Goal: Information Seeking & Learning: Learn about a topic

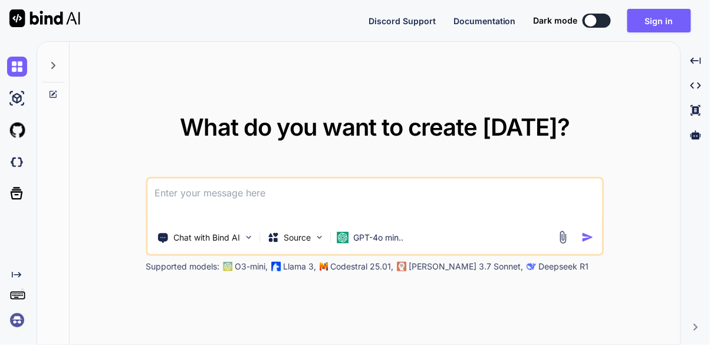
click at [15, 128] on img at bounding box center [17, 130] width 20 height 20
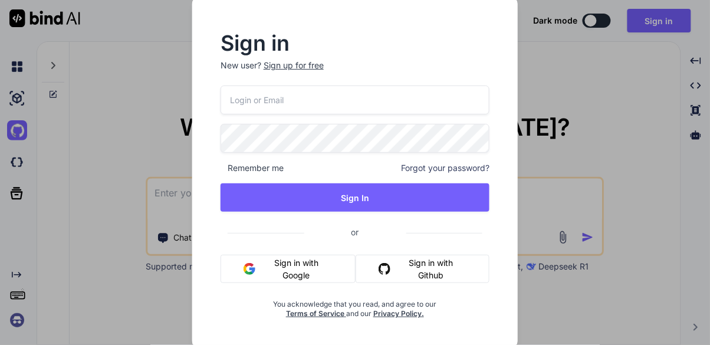
click at [651, 72] on div "Sign in New user? Sign up for free Remember me Forgot your password? Sign In or…" at bounding box center [355, 172] width 710 height 345
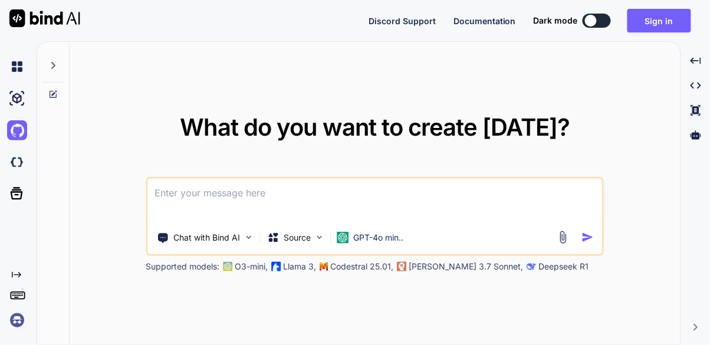
click at [606, 19] on button at bounding box center [596, 21] width 28 height 14
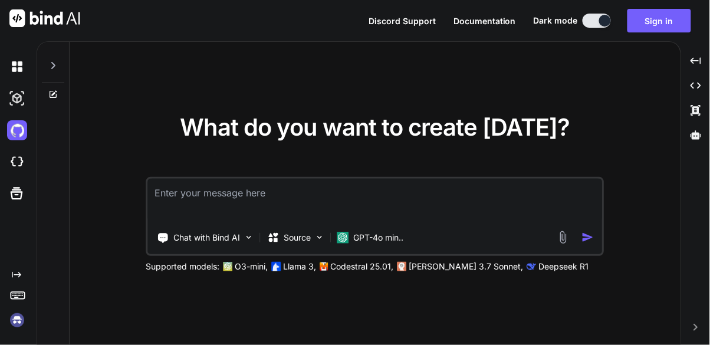
click at [49, 62] on icon at bounding box center [52, 65] width 9 height 9
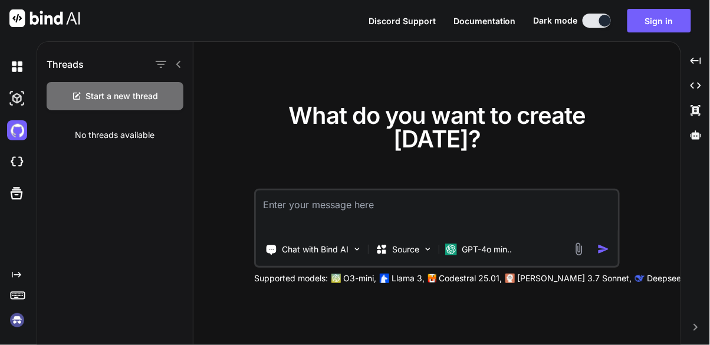
click at [397, 284] on p "Llama 3," at bounding box center [407, 278] width 33 height 12
click at [350, 261] on div "Chat with Bind AI" at bounding box center [314, 250] width 106 height 24
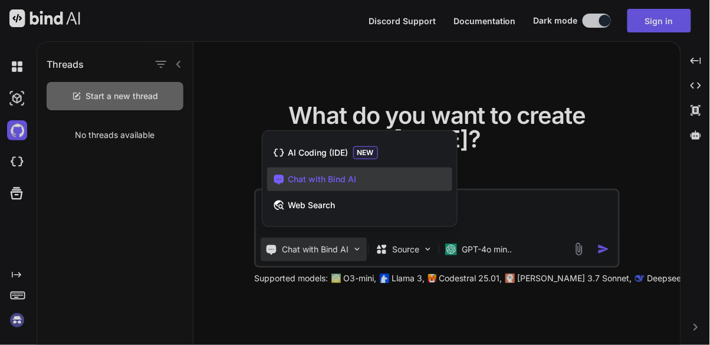
click at [477, 278] on div at bounding box center [355, 172] width 710 height 345
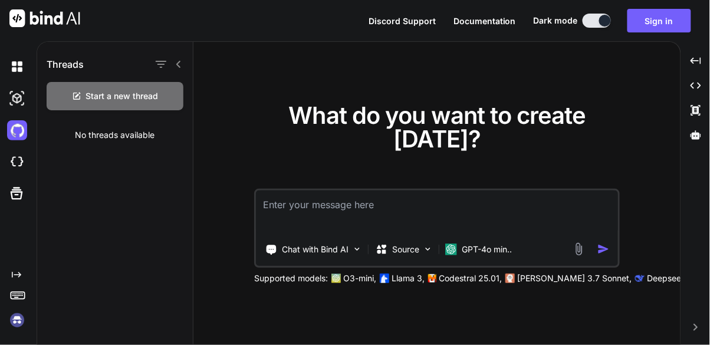
click at [492, 255] on p "GPT-4o min.." at bounding box center [486, 249] width 50 height 12
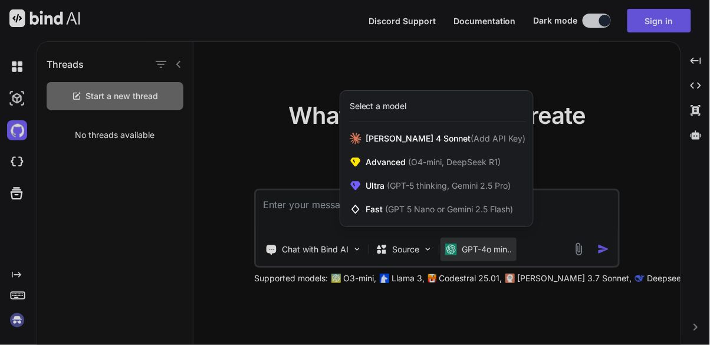
click at [426, 276] on div at bounding box center [355, 172] width 710 height 345
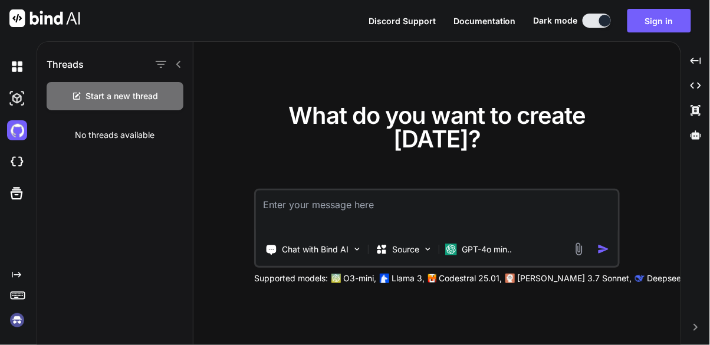
click at [426, 254] on img at bounding box center [428, 249] width 10 height 10
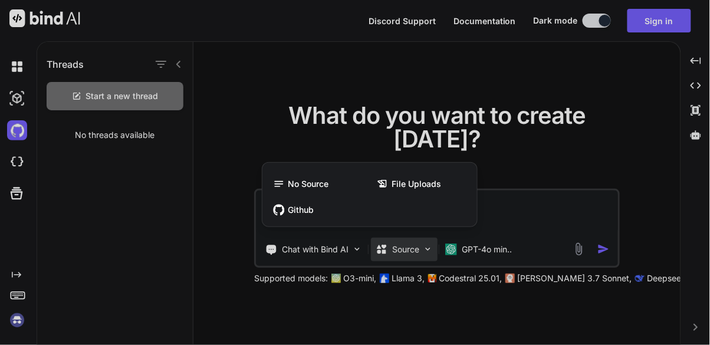
click at [404, 222] on div "Github" at bounding box center [369, 210] width 205 height 24
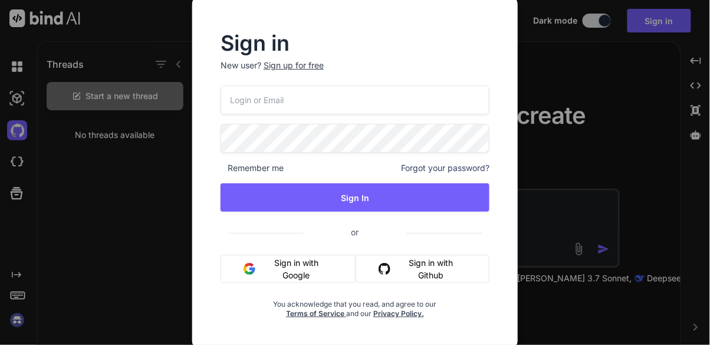
click at [573, 119] on div "Sign in New user? Sign up for free Remember me Forgot your password? Sign In or…" at bounding box center [355, 172] width 710 height 345
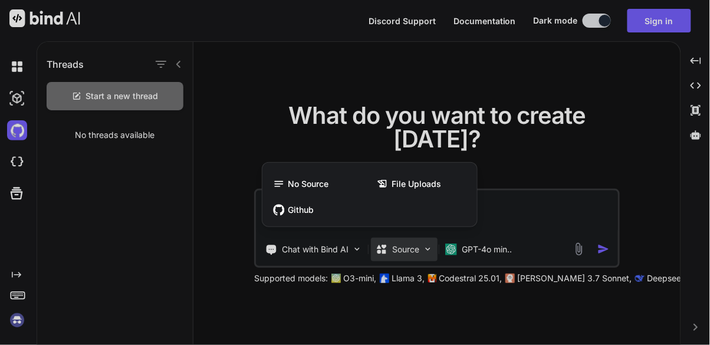
click at [638, 308] on div at bounding box center [355, 172] width 710 height 345
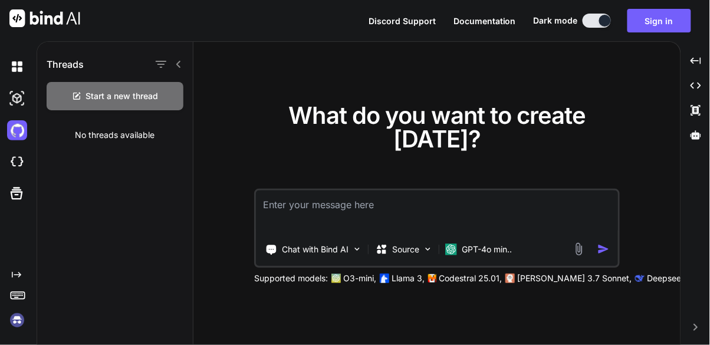
type textarea "x"
